Goal: Book appointment/travel/reservation

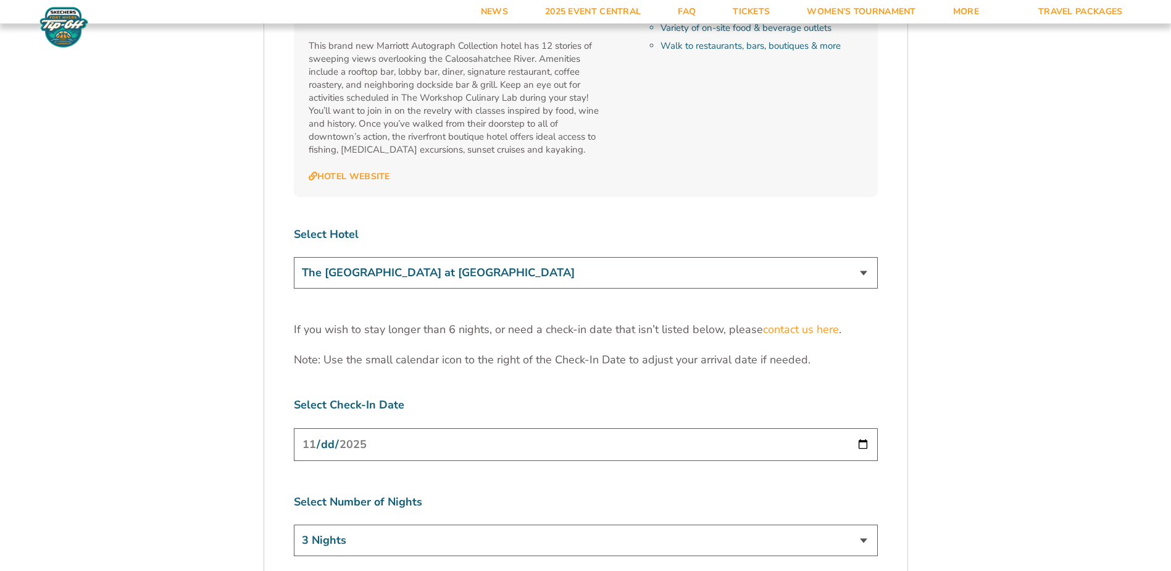
scroll to position [3705, 0]
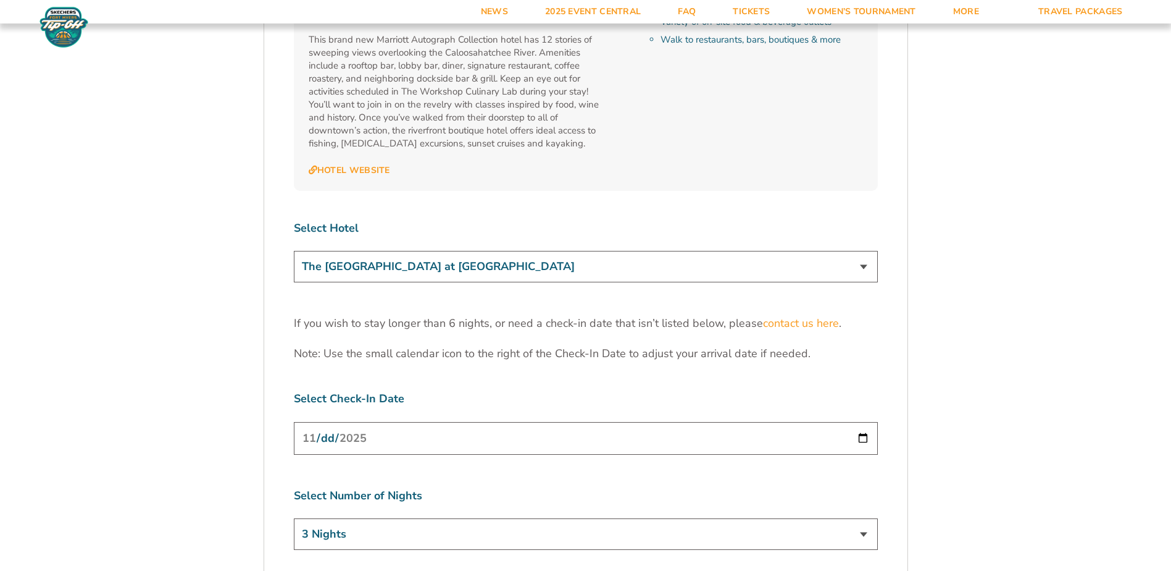
click at [865, 518] on select "3 Nights 4 Nights 5 Nights 6 Nights" at bounding box center [586, 533] width 584 height 31
click at [868, 422] on input "[DATE]" at bounding box center [586, 438] width 584 height 33
type input "[DATE]"
click at [866, 422] on input "[DATE]" at bounding box center [586, 438] width 584 height 33
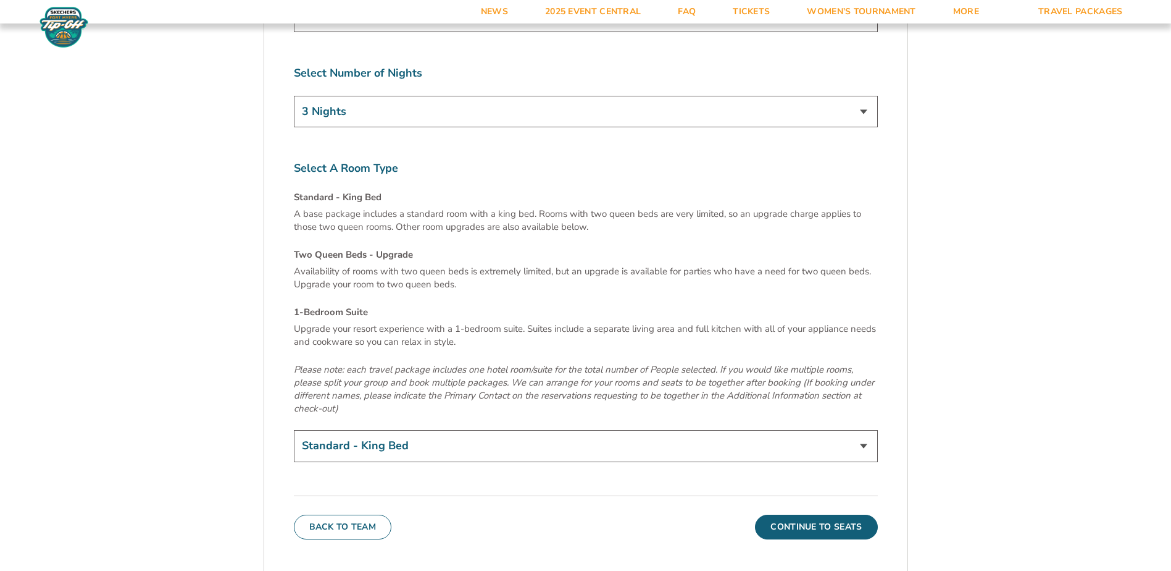
scroll to position [4199, 0]
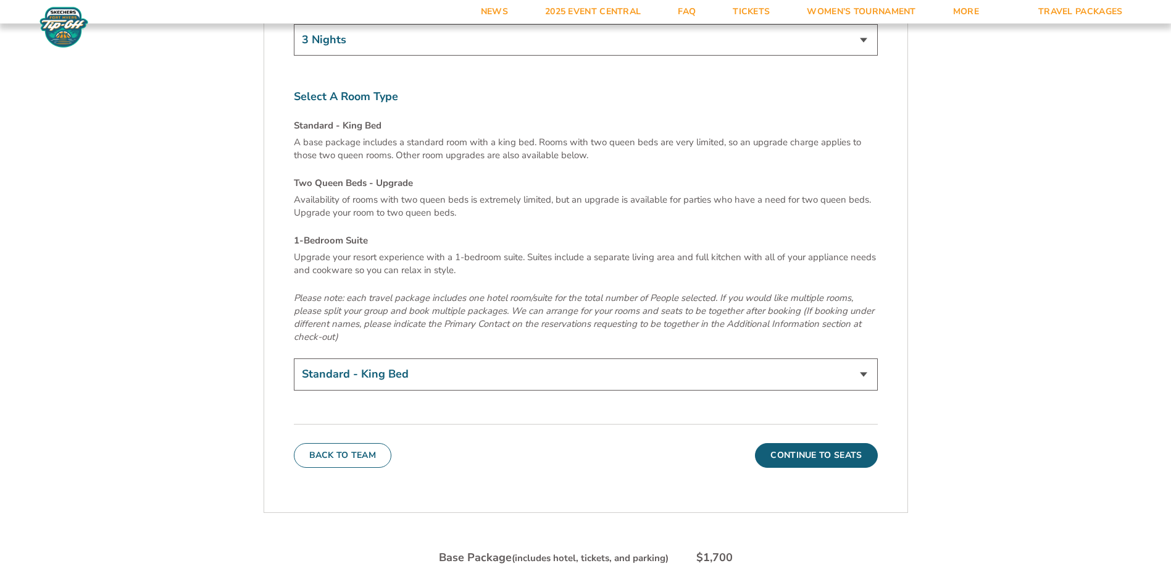
click at [866, 358] on select "Standard - King Bed Two Queen Beds - Upgrade (+$15 per night) 1-Bedroom Suite (…" at bounding box center [586, 373] width 584 height 31
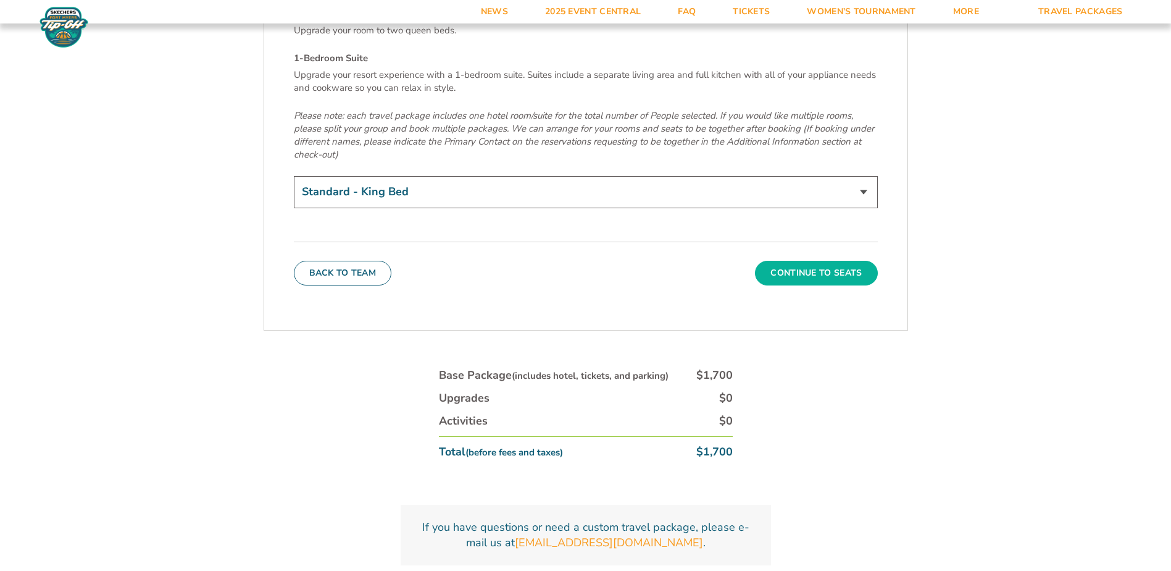
scroll to position [4384, 0]
click at [788, 258] on button "Continue To Seats" at bounding box center [816, 270] width 122 height 25
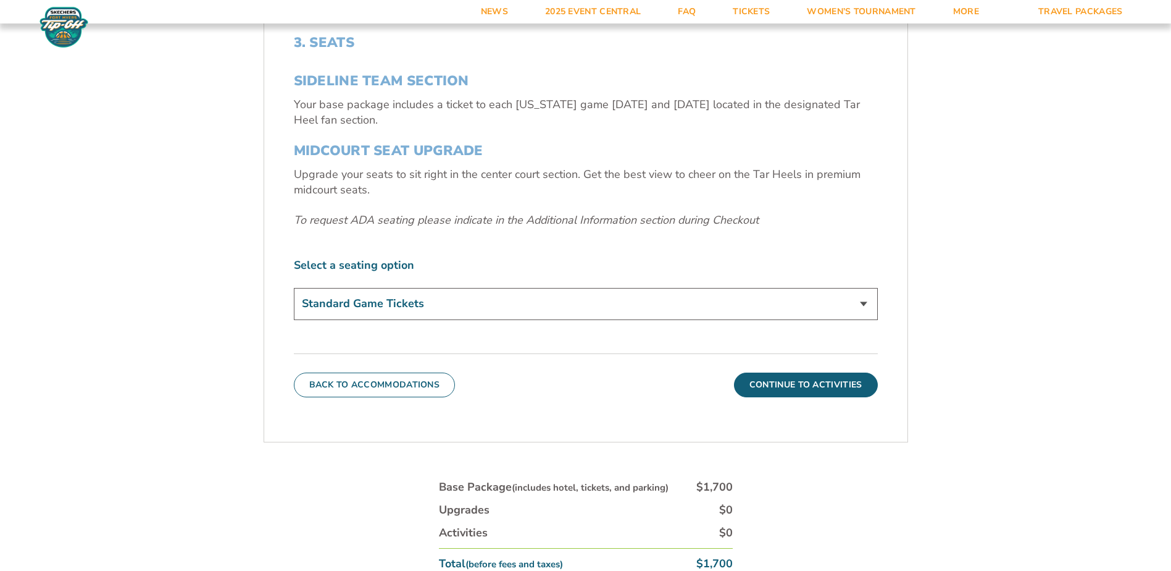
scroll to position [517, 0]
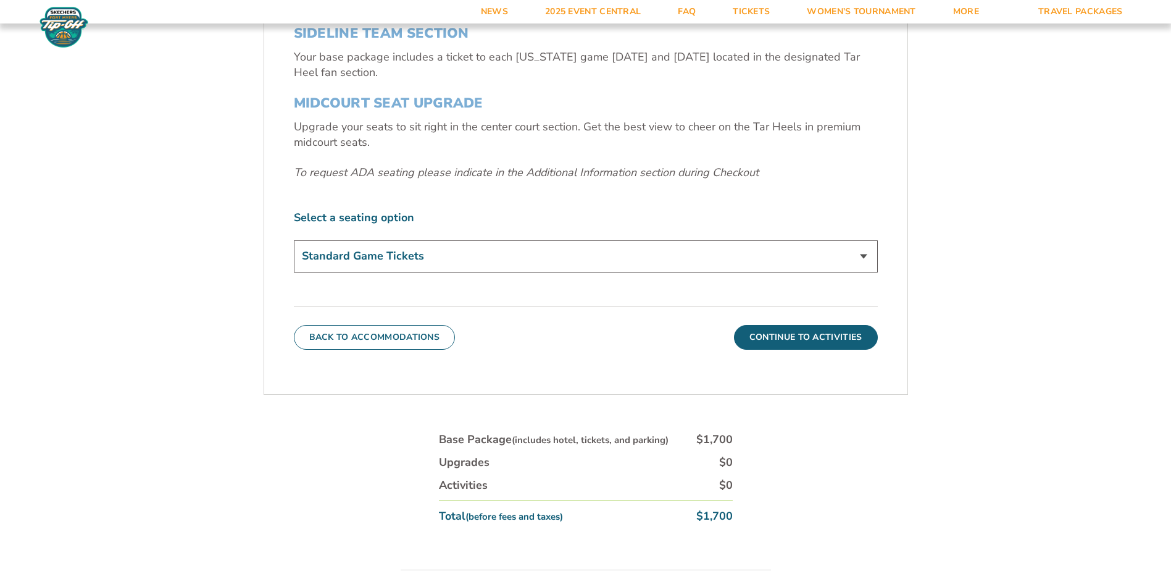
click at [863, 255] on select "Standard Game Tickets Midcourt Seat Upgrade (+$140 per person)" at bounding box center [586, 255] width 584 height 31
click at [856, 333] on button "Continue To Activities" at bounding box center [806, 337] width 144 height 25
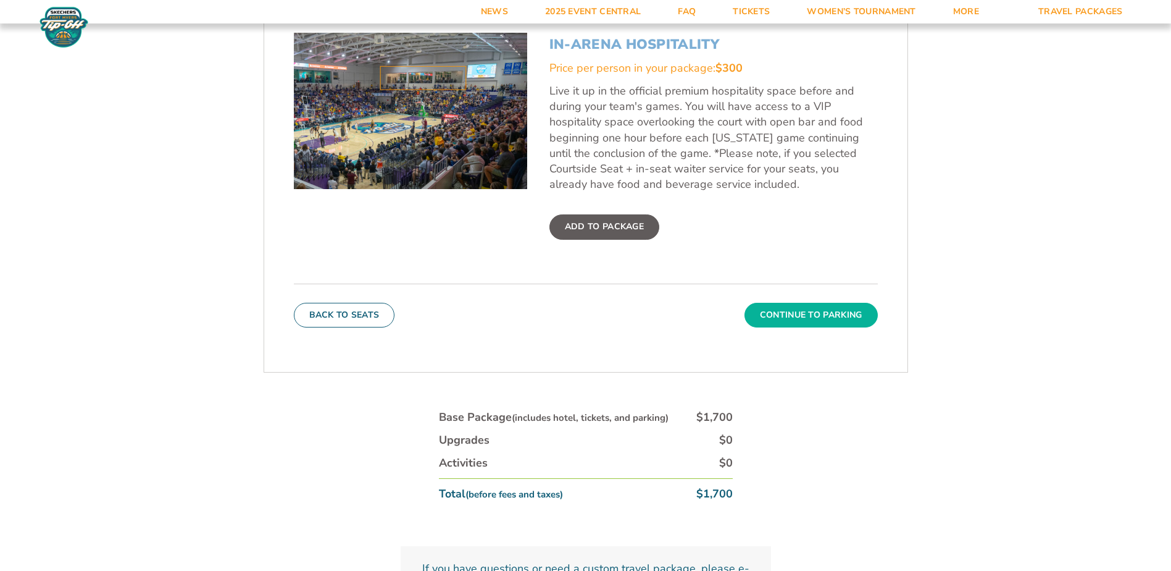
click at [809, 303] on button "Continue To Parking" at bounding box center [811, 315] width 133 height 25
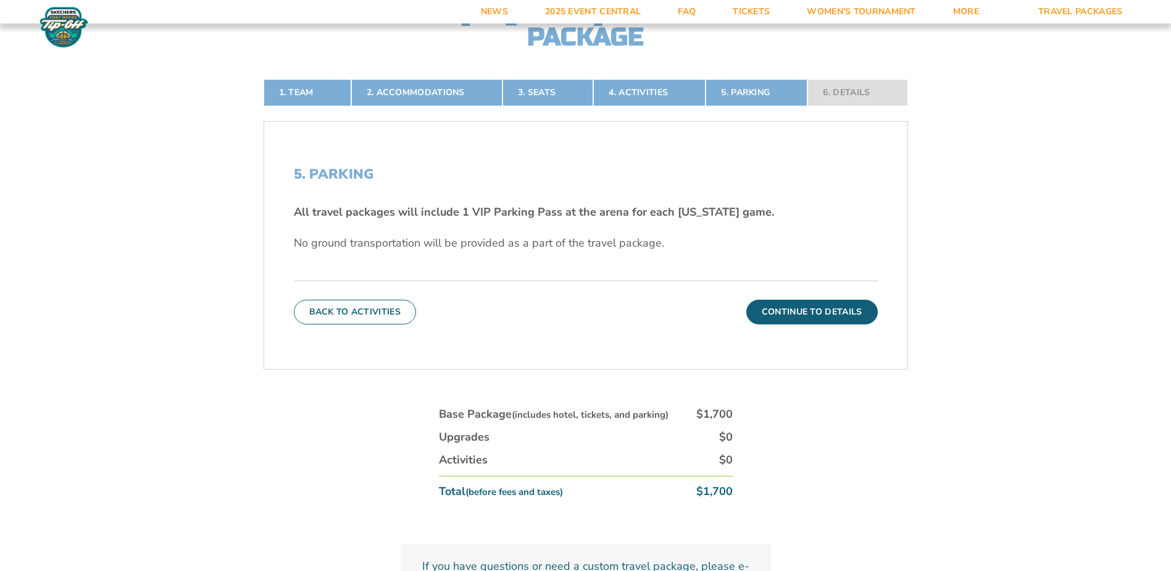
scroll to position [332, 0]
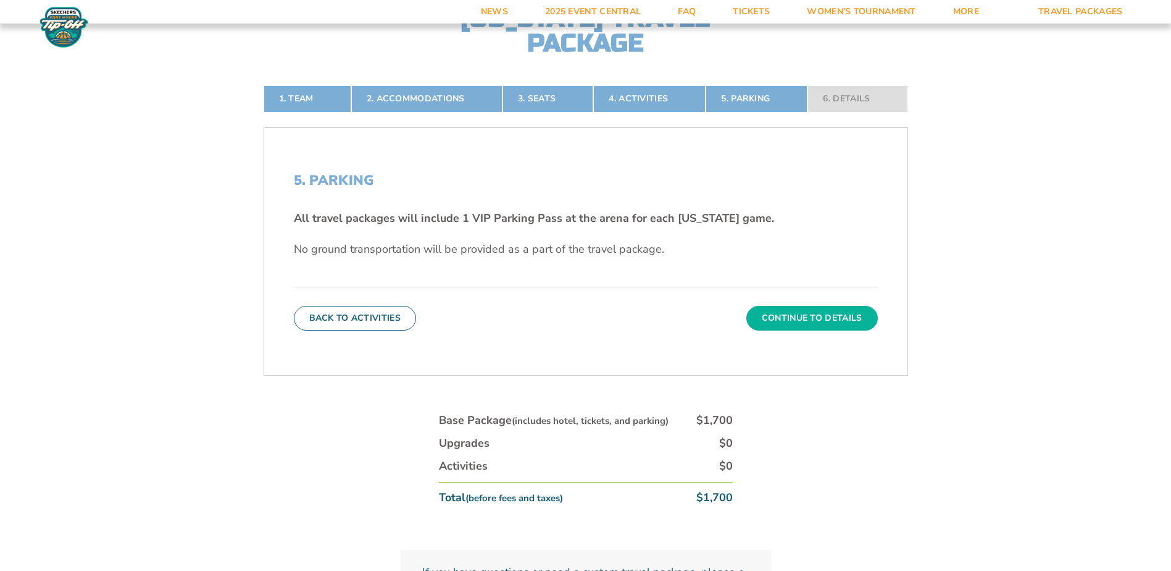
click at [802, 314] on button "Continue To Details" at bounding box center [813, 318] width 132 height 25
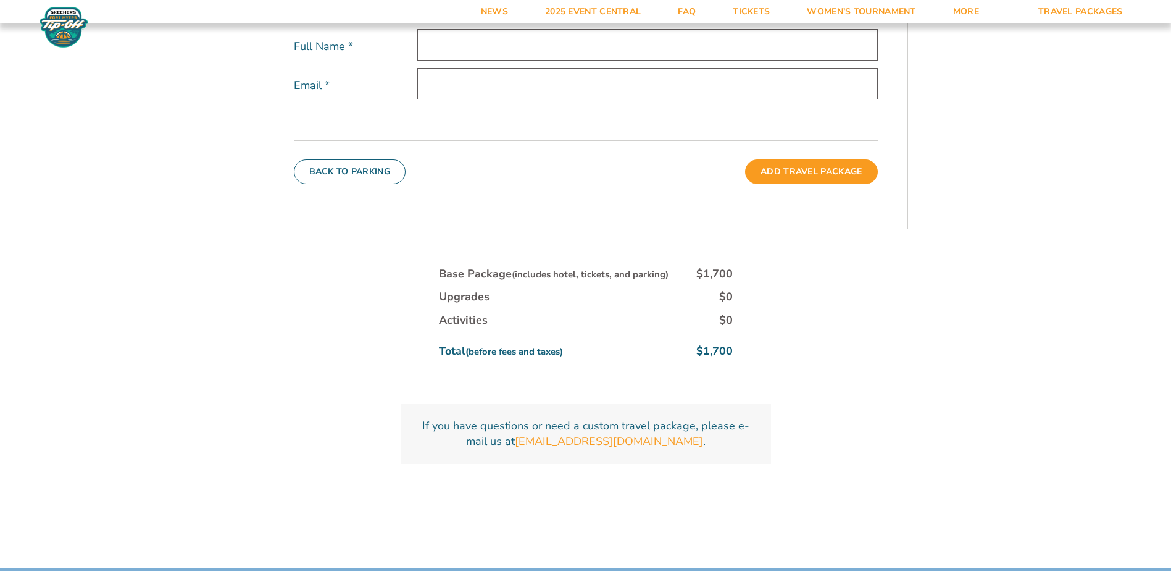
scroll to position [579, 0]
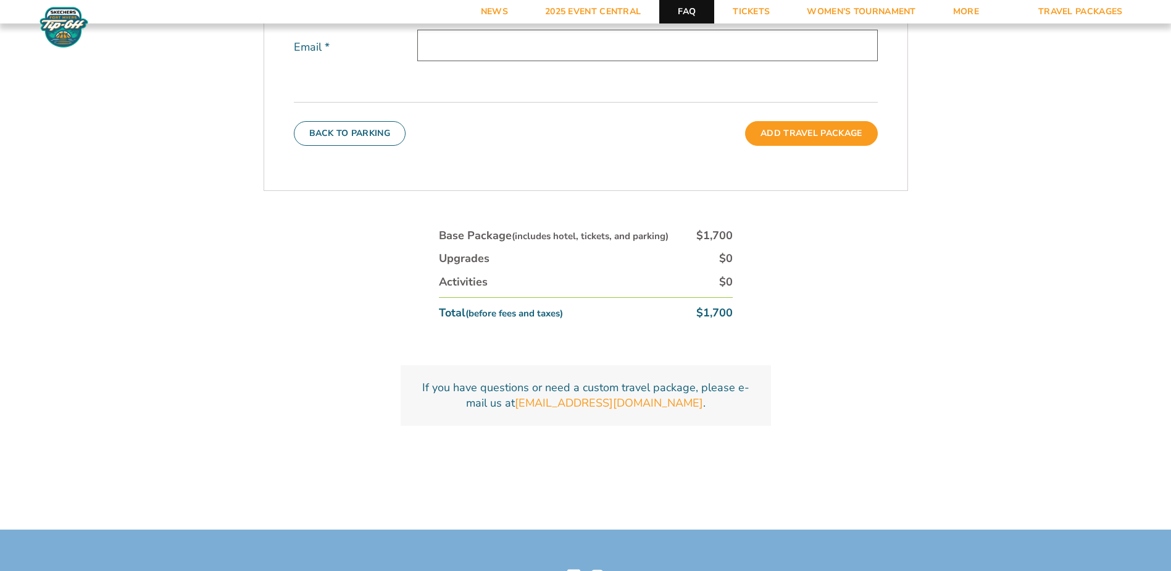
click at [696, 12] on link "FAQ" at bounding box center [687, 11] width 55 height 23
